Goal: Task Accomplishment & Management: Manage account settings

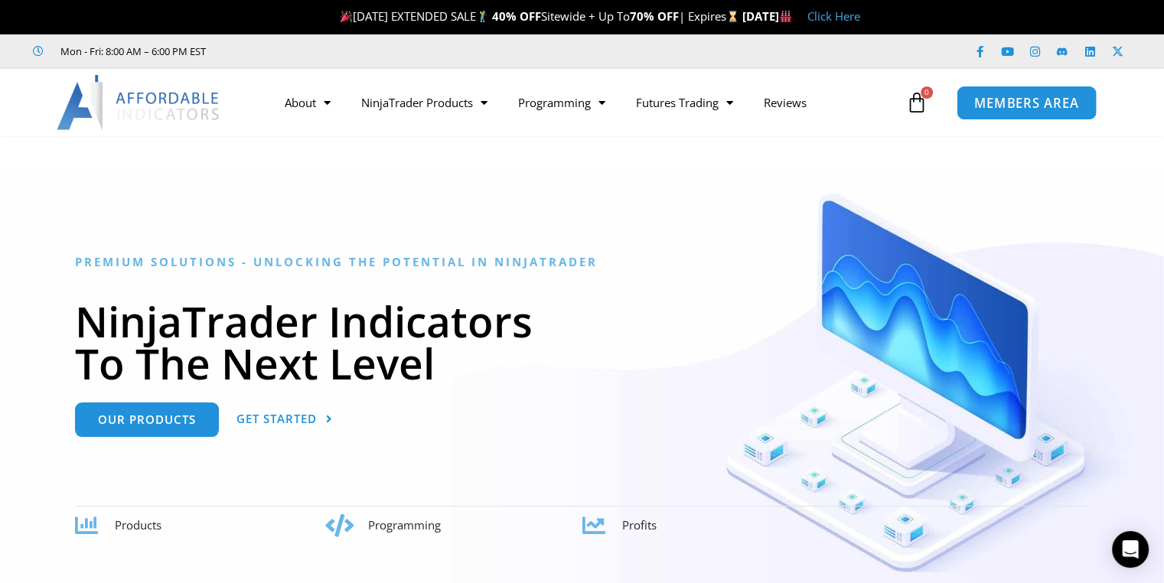
click at [1050, 97] on span "MEMBERS AREA" at bounding box center [1026, 102] width 105 height 13
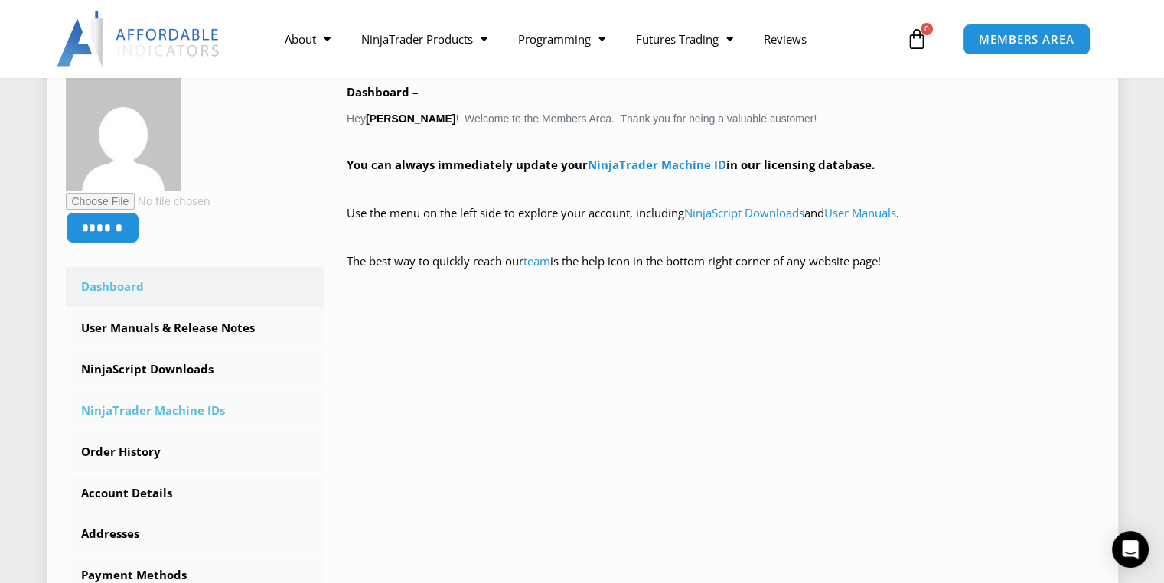
scroll to position [306, 0]
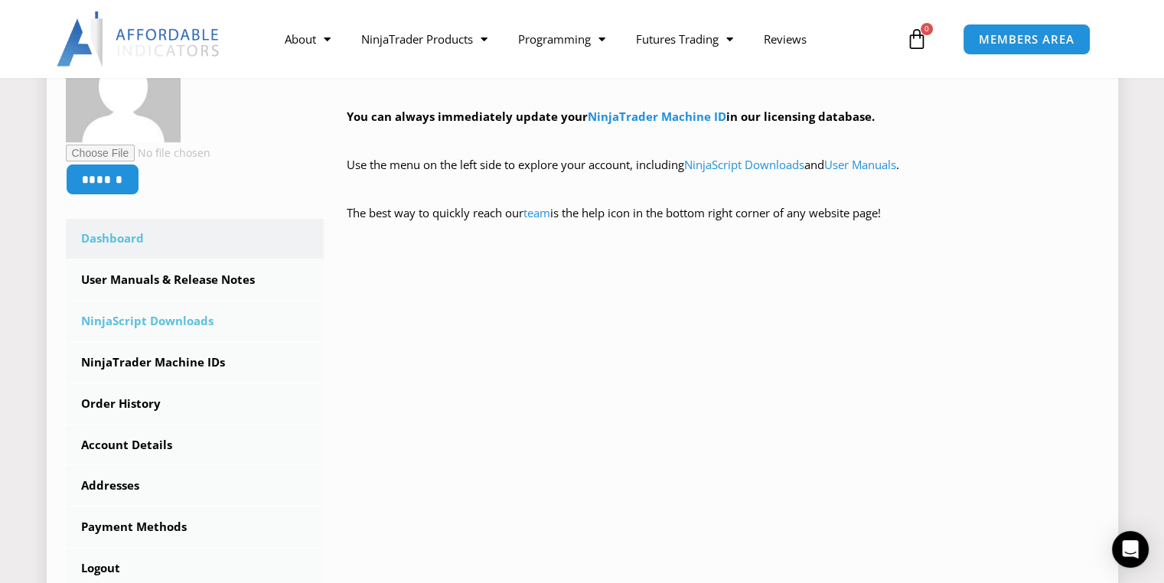
click at [146, 322] on link "NinjaScript Downloads" at bounding box center [195, 322] width 259 height 40
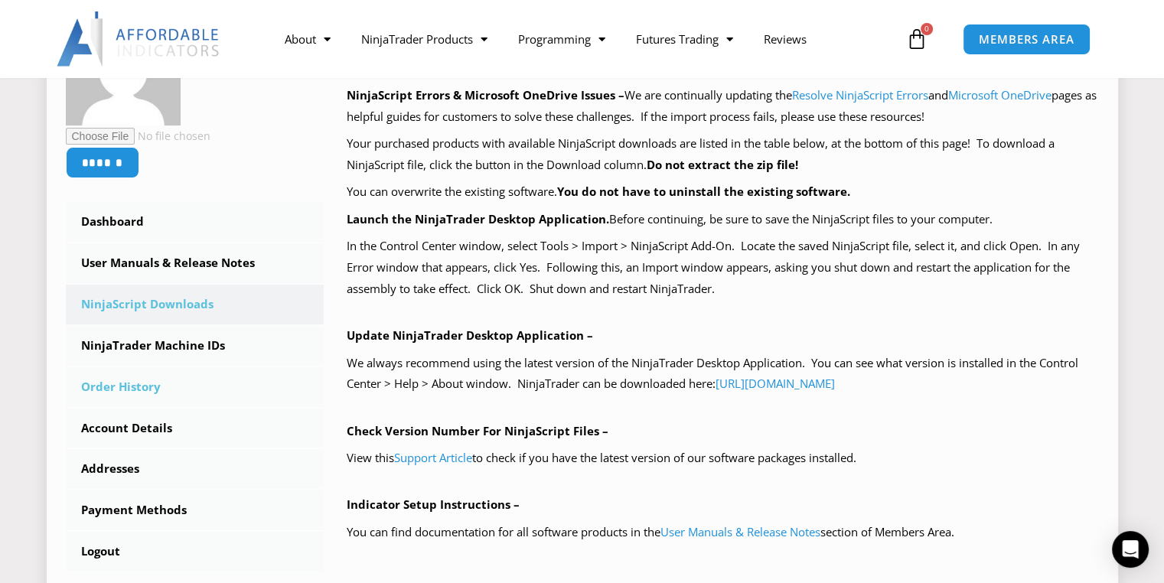
scroll to position [306, 0]
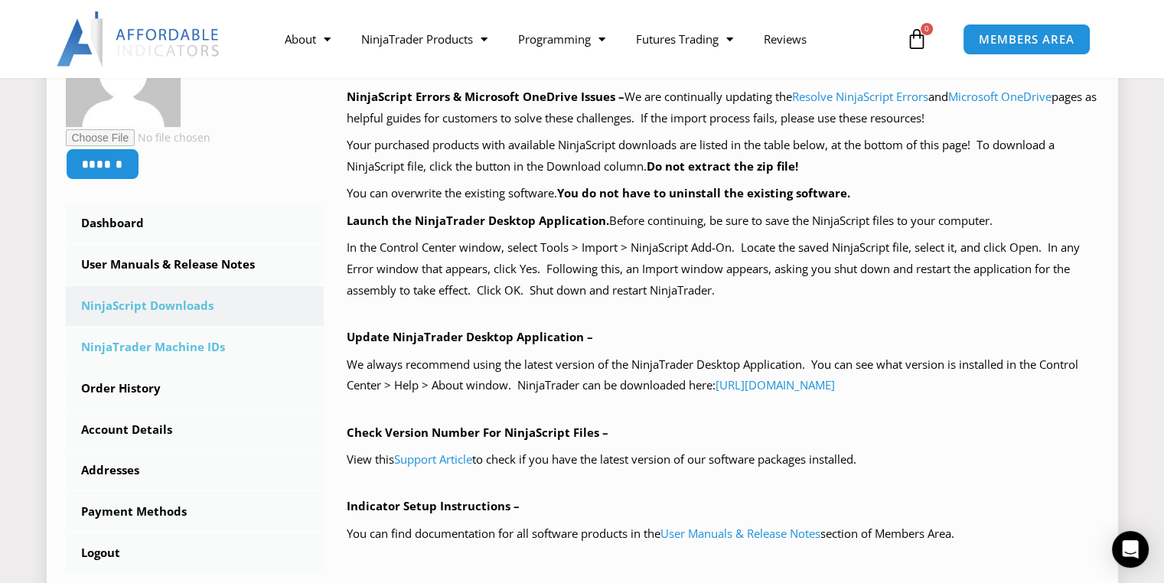
click at [199, 346] on link "NinjaTrader Machine IDs" at bounding box center [195, 348] width 259 height 40
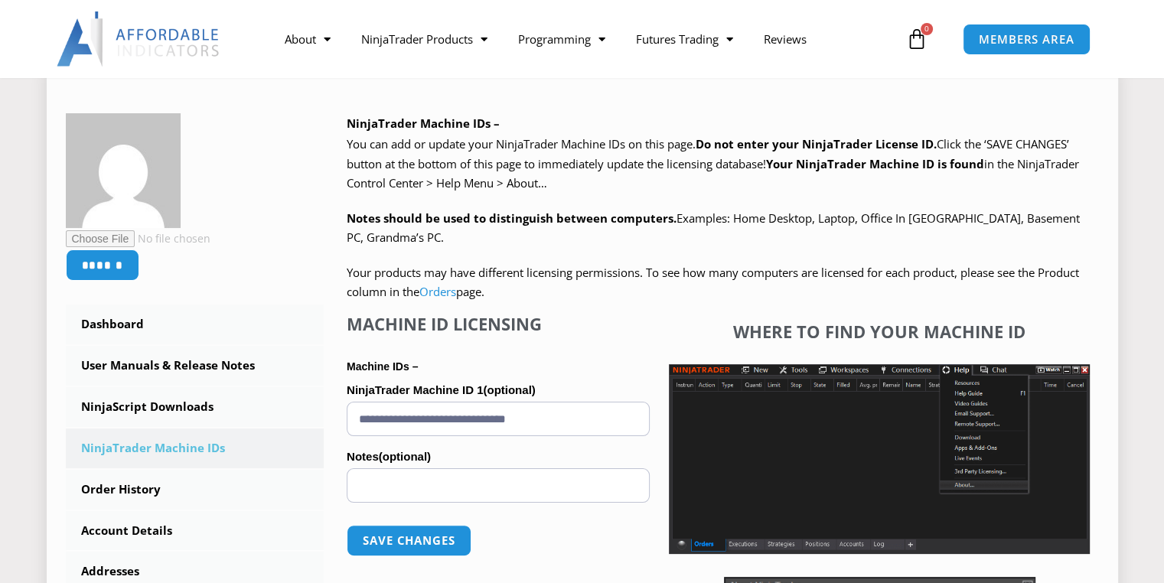
scroll to position [459, 0]
